Goal: Transaction & Acquisition: Purchase product/service

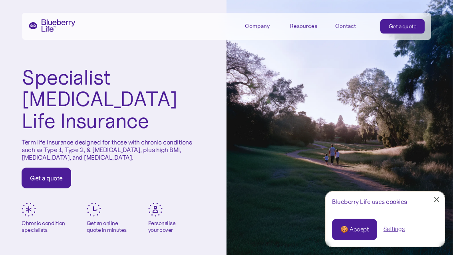
drag, startPoint x: 303, startPoint y: 116, endPoint x: 303, endPoint y: 129, distance: 12.8
click at [303, 129] on div "Blueberry Life™️ offers a unique approach to term life insurance. We specialise…" at bounding box center [339, 127] width 226 height 255
click at [355, 231] on div "🍪 Accept" at bounding box center [354, 229] width 28 height 9
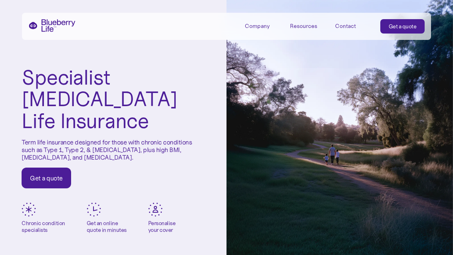
click at [55, 172] on link "Get a quote" at bounding box center [47, 178] width 50 height 21
click at [53, 174] on div "Get a quote" at bounding box center [46, 178] width 33 height 8
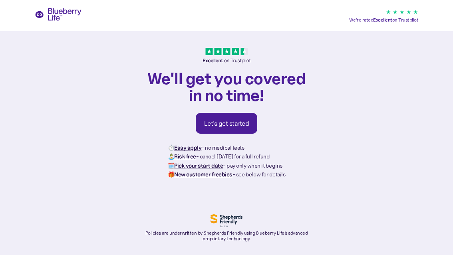
click at [240, 127] on div "Let's get started" at bounding box center [226, 123] width 45 height 8
click at [234, 121] on div "Let's get started" at bounding box center [226, 123] width 45 height 8
